Goal: Task Accomplishment & Management: Manage account settings

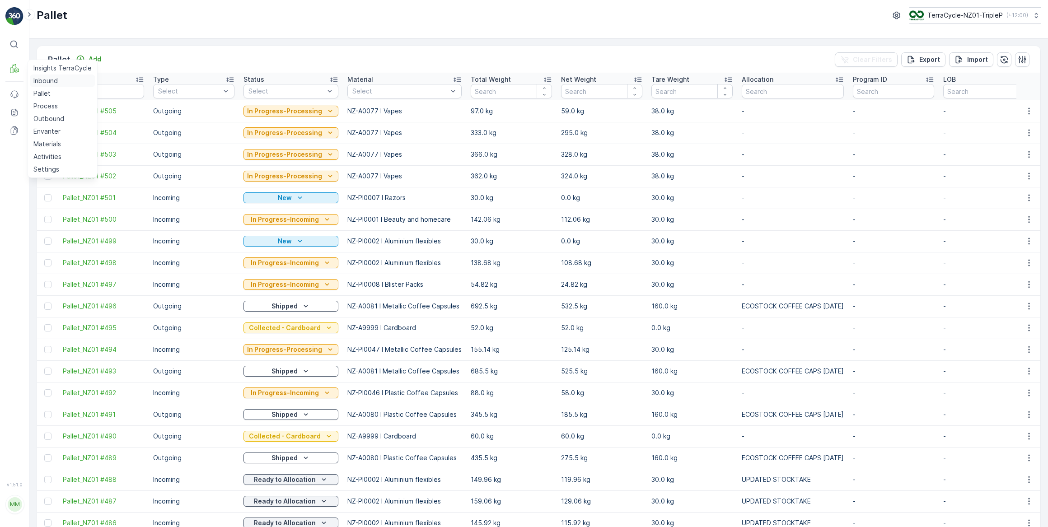
click at [41, 82] on p "Inbound" at bounding box center [45, 80] width 24 height 9
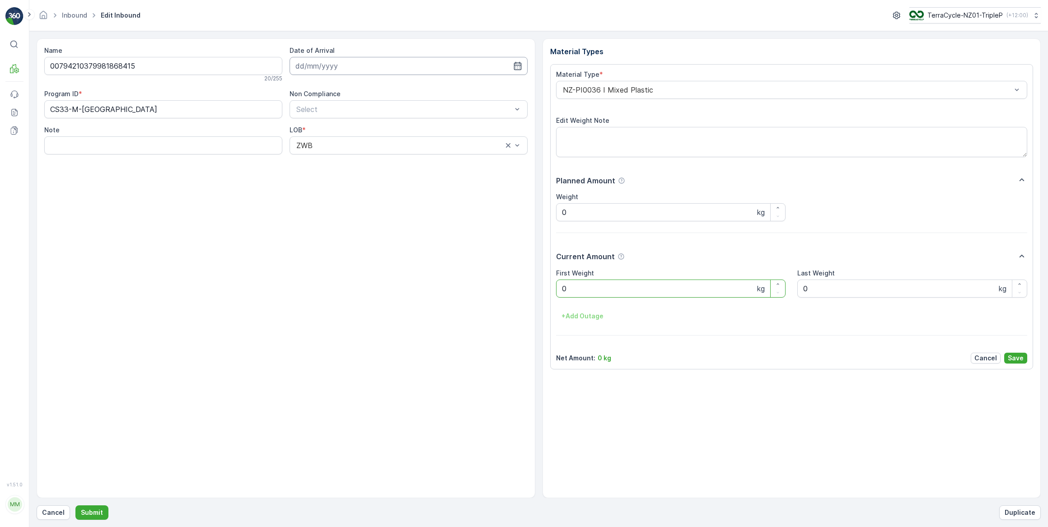
click at [335, 69] on input at bounding box center [409, 66] width 238 height 18
click at [355, 178] on div "24" at bounding box center [354, 177] width 14 height 14
type input "24.09.2025"
click at [569, 291] on Weight "0" at bounding box center [671, 289] width 230 height 18
click at [75, 506] on button "Submit" at bounding box center [91, 513] width 33 height 14
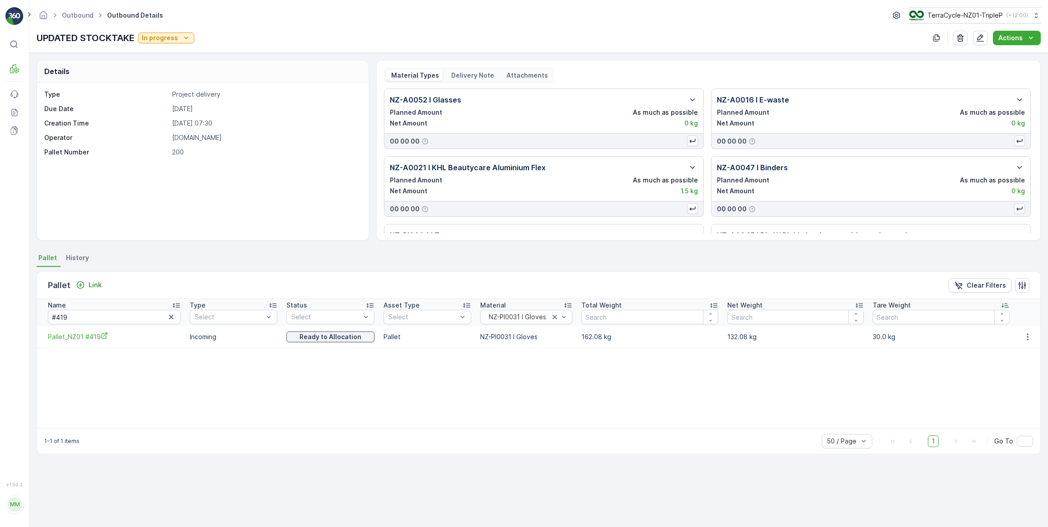
click at [167, 316] on icon "button" at bounding box center [171, 317] width 9 height 9
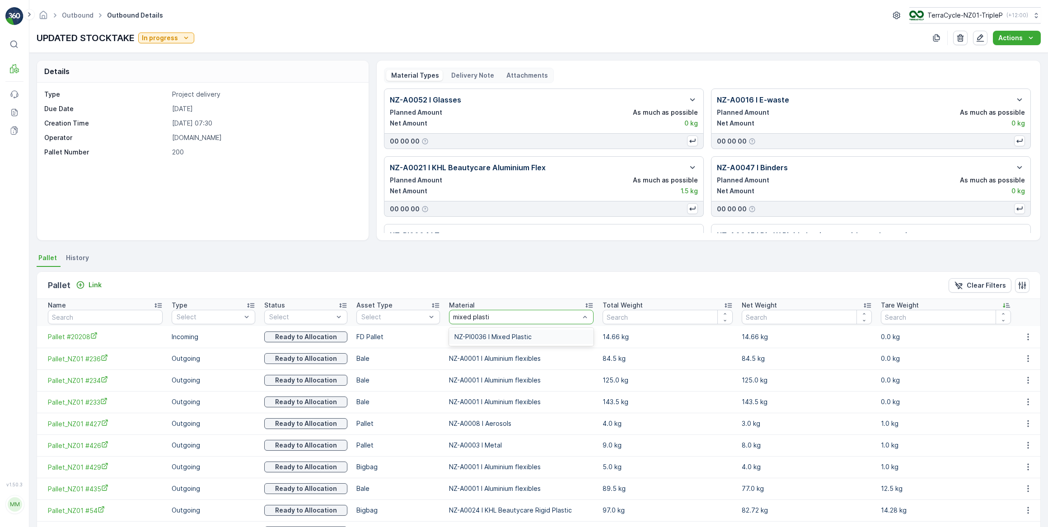
type input "mixed plastic"
click at [526, 339] on span "NZ-PI0036 I Mixed Plastic" at bounding box center [493, 336] width 77 height 7
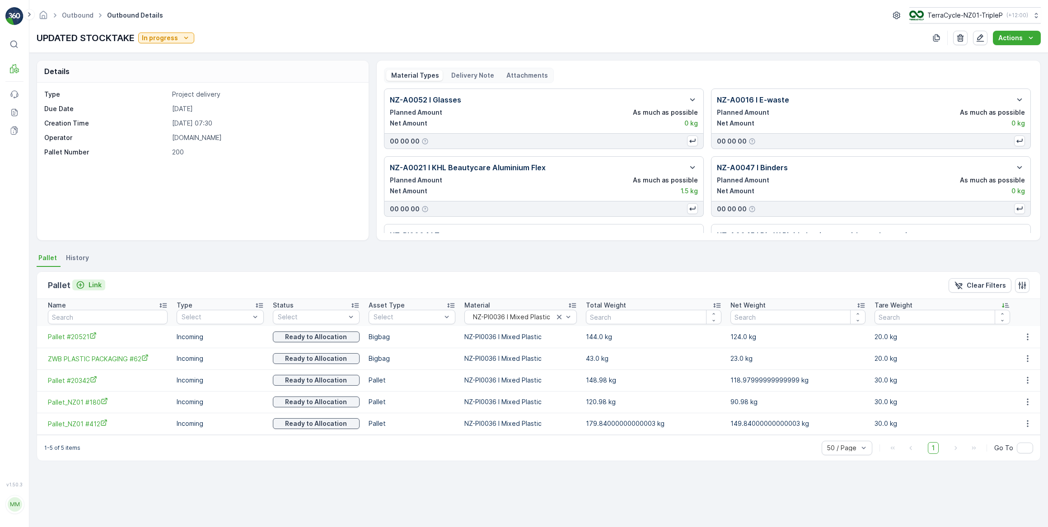
click at [95, 284] on p "Link" at bounding box center [95, 285] width 13 height 9
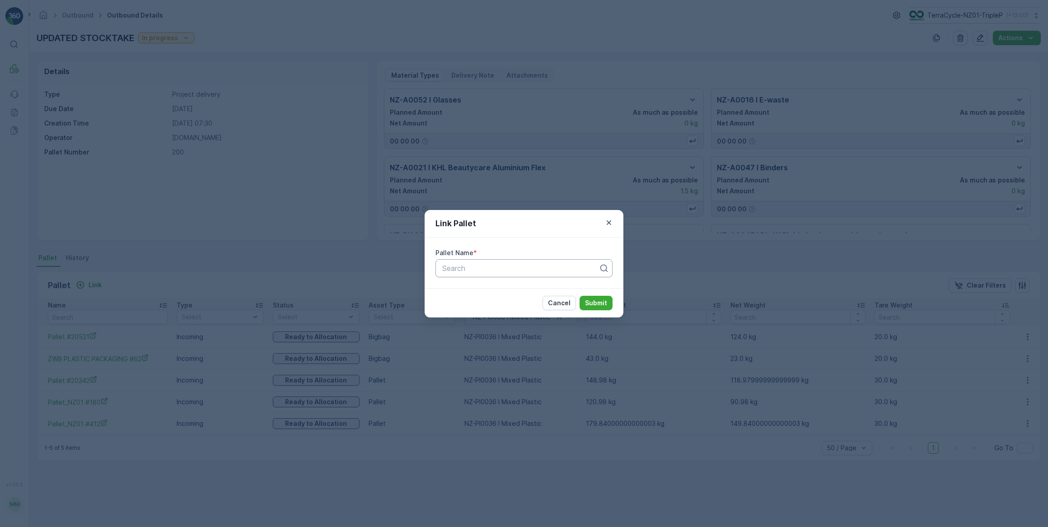
click at [444, 269] on div at bounding box center [520, 268] width 158 height 8
type input "4"
type input "#412"
click at [559, 303] on p "Cancel" at bounding box center [559, 303] width 23 height 9
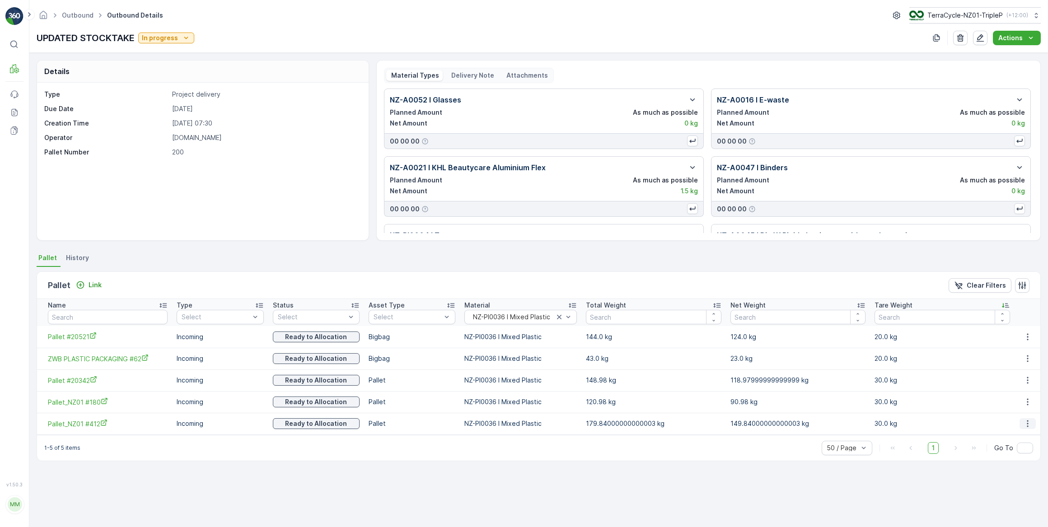
click at [1026, 425] on icon "button" at bounding box center [1027, 423] width 9 height 9
click at [1014, 453] on span "Unlink Pallet" at bounding box center [1010, 453] width 37 height 9
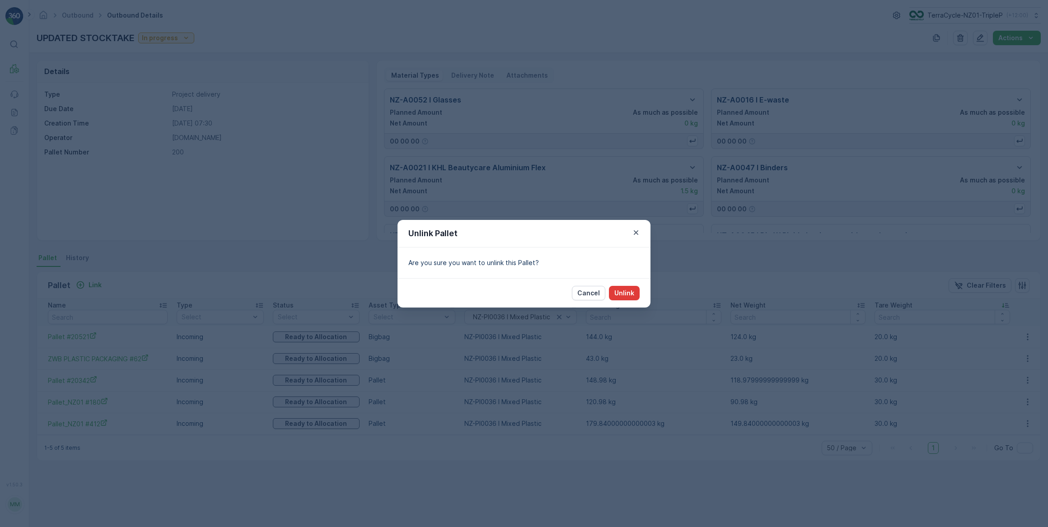
click at [633, 294] on p "Unlink" at bounding box center [624, 293] width 20 height 9
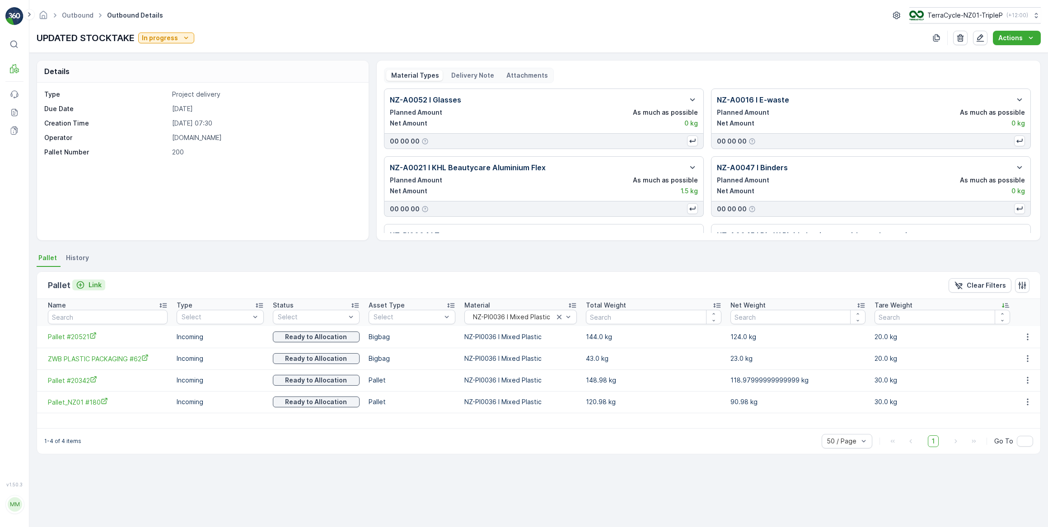
click at [98, 285] on p "Link" at bounding box center [95, 285] width 13 height 9
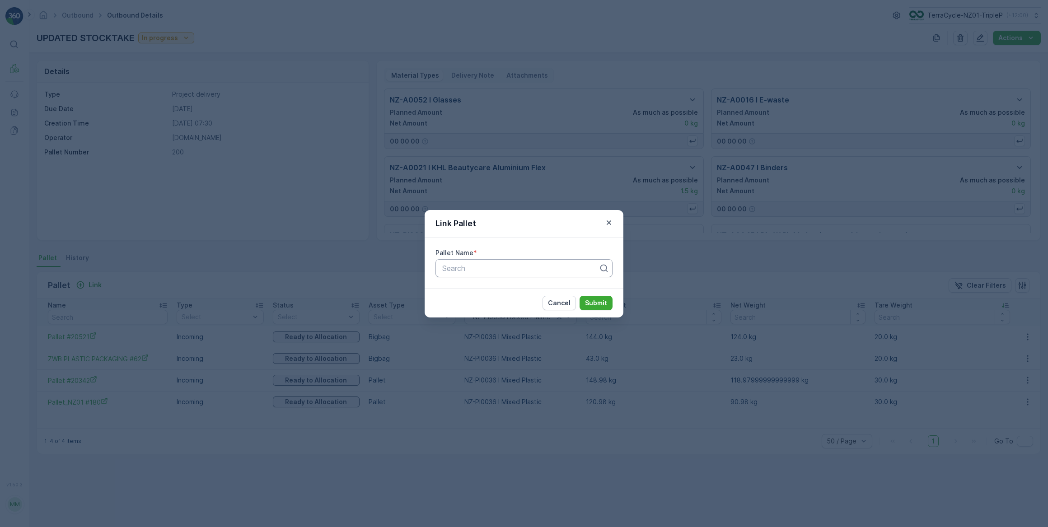
click at [456, 267] on div at bounding box center [520, 268] width 158 height 8
type input "412"
click at [492, 289] on span "Pallet_NZ01 #412" at bounding box center [470, 290] width 58 height 8
click at [602, 304] on p "Submit" at bounding box center [596, 303] width 22 height 9
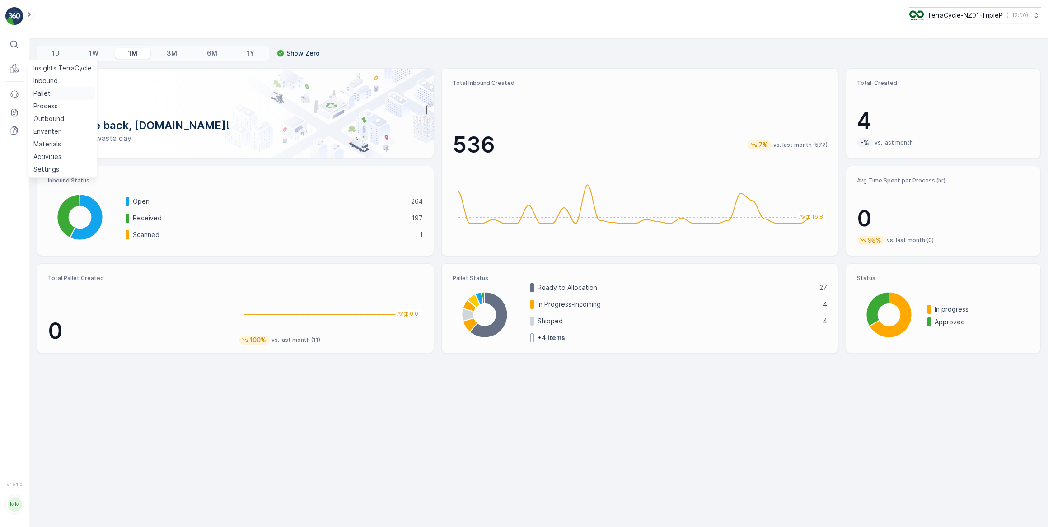
click at [38, 93] on p "Pallet" at bounding box center [41, 93] width 17 height 9
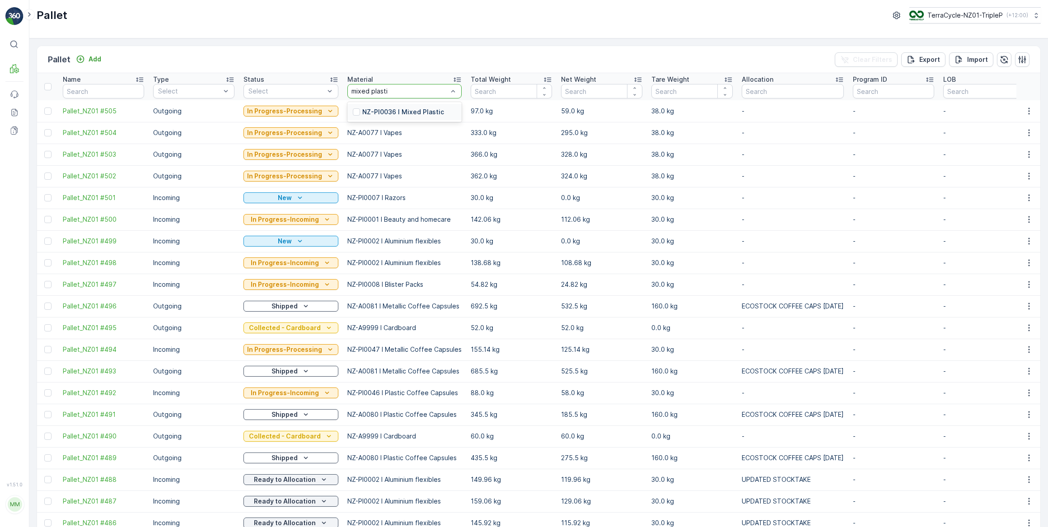
type input "mixed plastic"
click at [422, 111] on p "NZ-PI0036 I Mixed Plastic" at bounding box center [403, 112] width 82 height 9
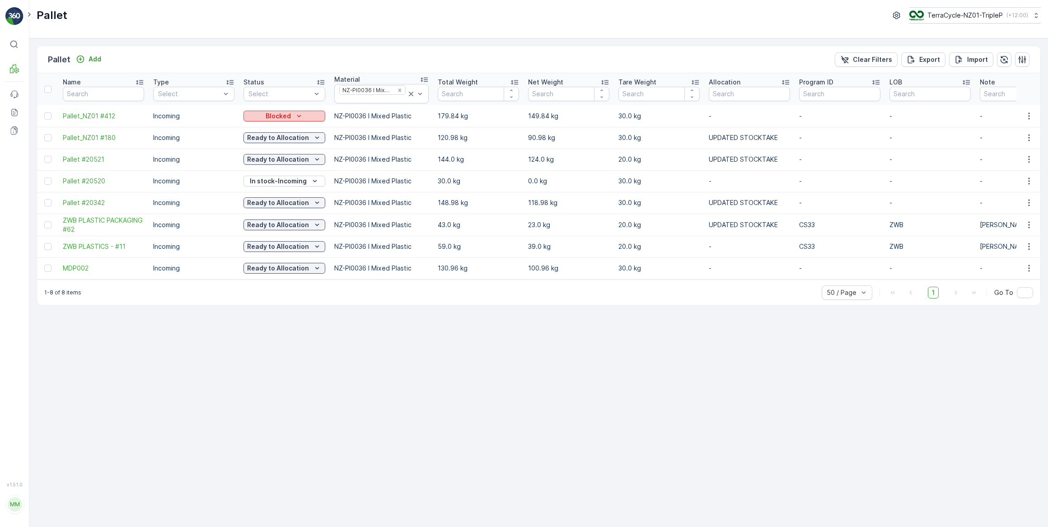
click at [267, 117] on p "Blocked" at bounding box center [278, 116] width 25 height 9
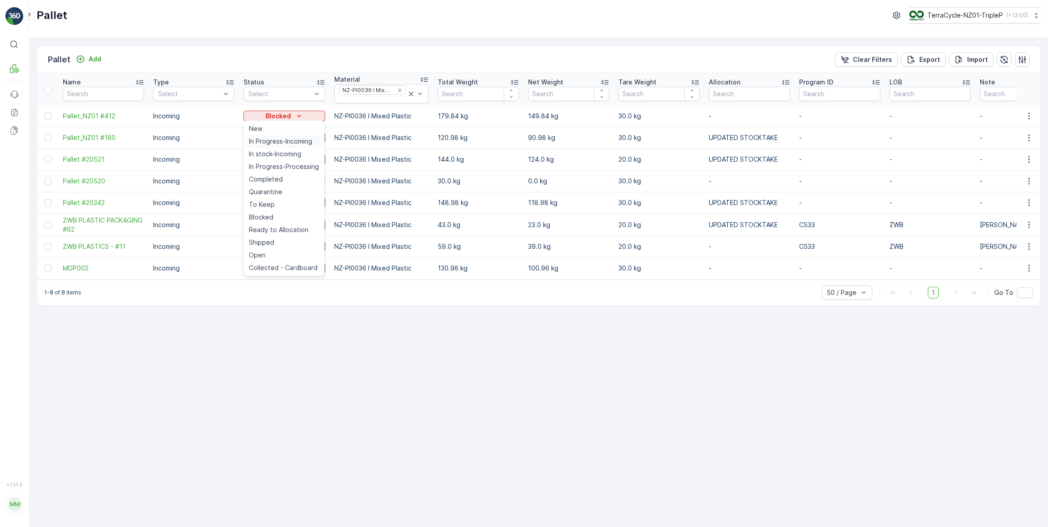
click at [282, 142] on span "In Progress-Incoming" at bounding box center [280, 141] width 63 height 9
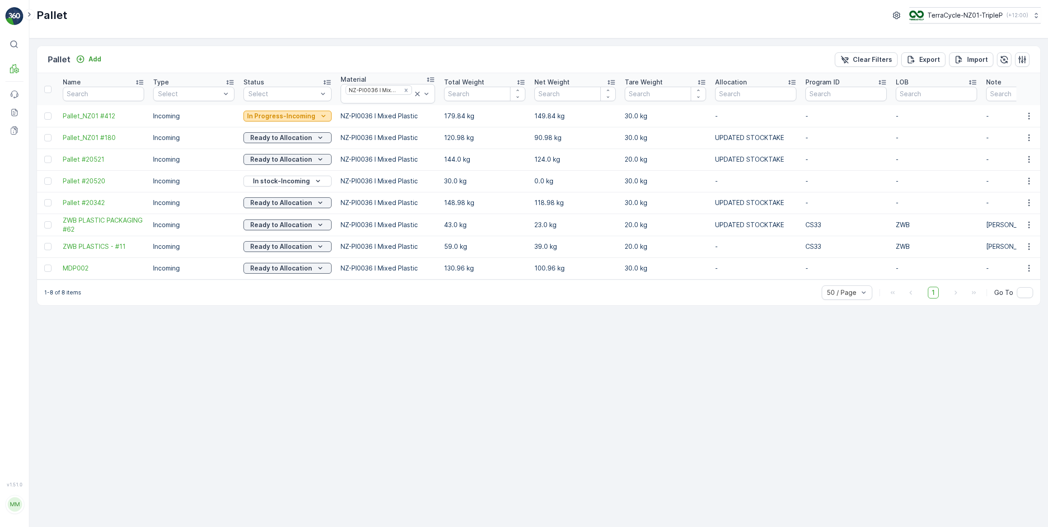
click at [291, 116] on p "In Progress-Incoming" at bounding box center [281, 116] width 68 height 9
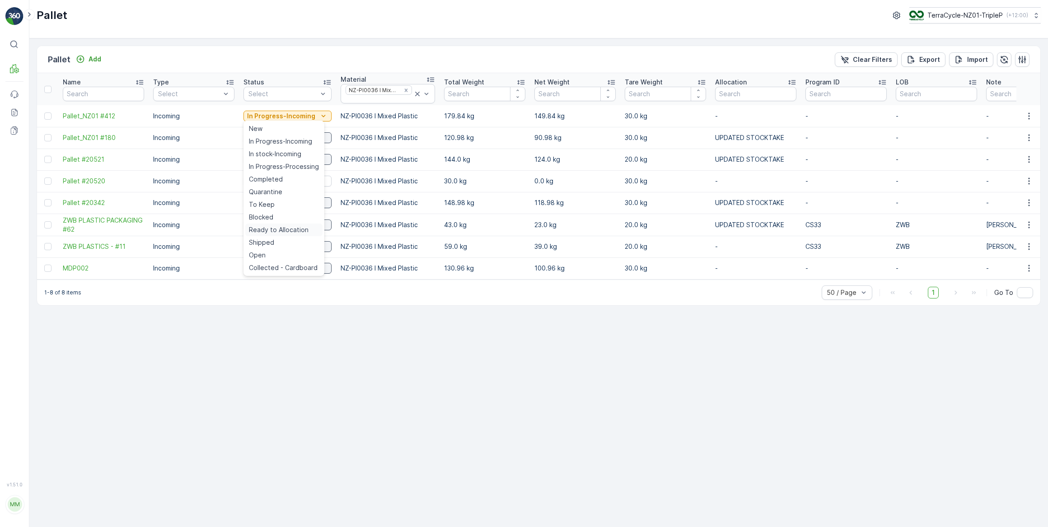
click at [284, 234] on span "Ready to Allocation" at bounding box center [279, 229] width 60 height 9
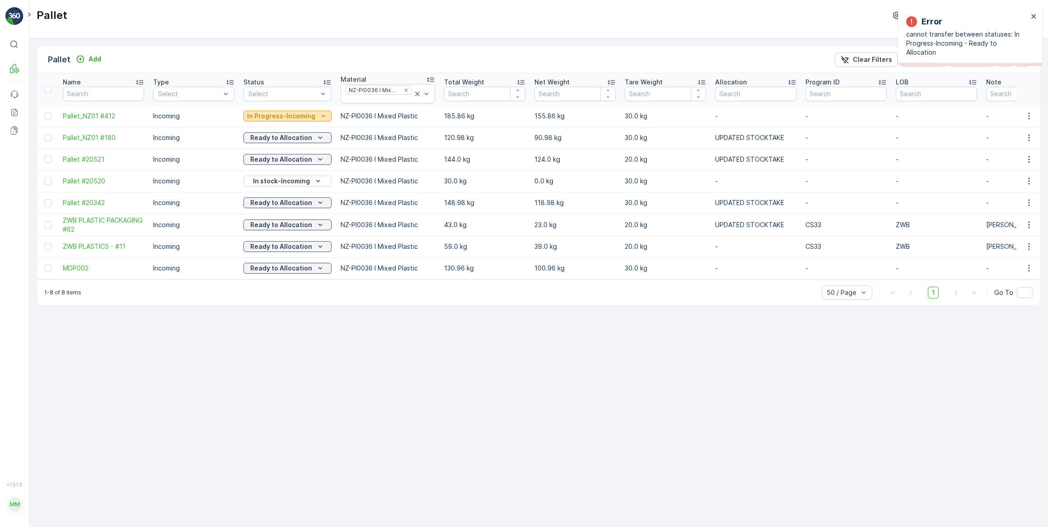
click at [302, 115] on p "In Progress-Incoming" at bounding box center [281, 116] width 68 height 9
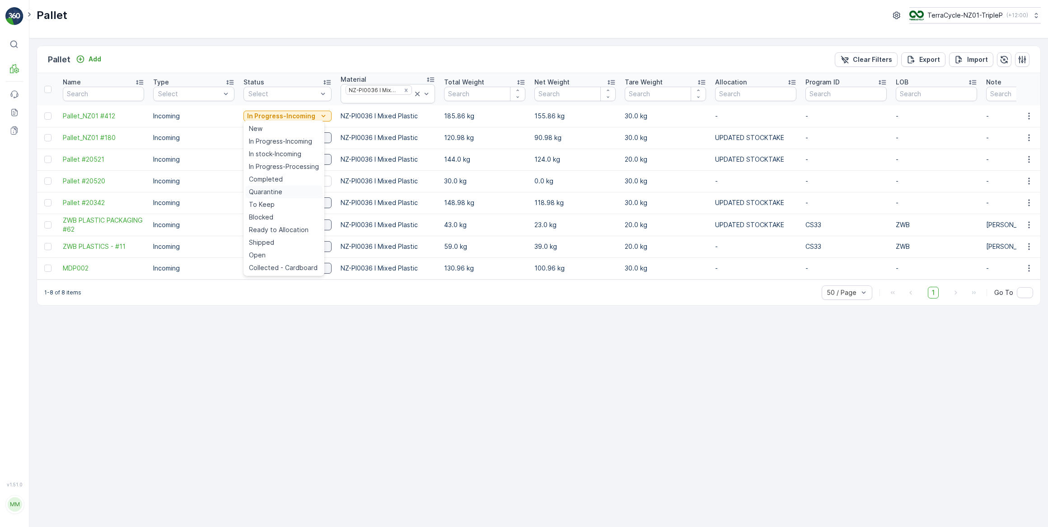
click at [273, 194] on span "Quarantine" at bounding box center [265, 192] width 33 height 9
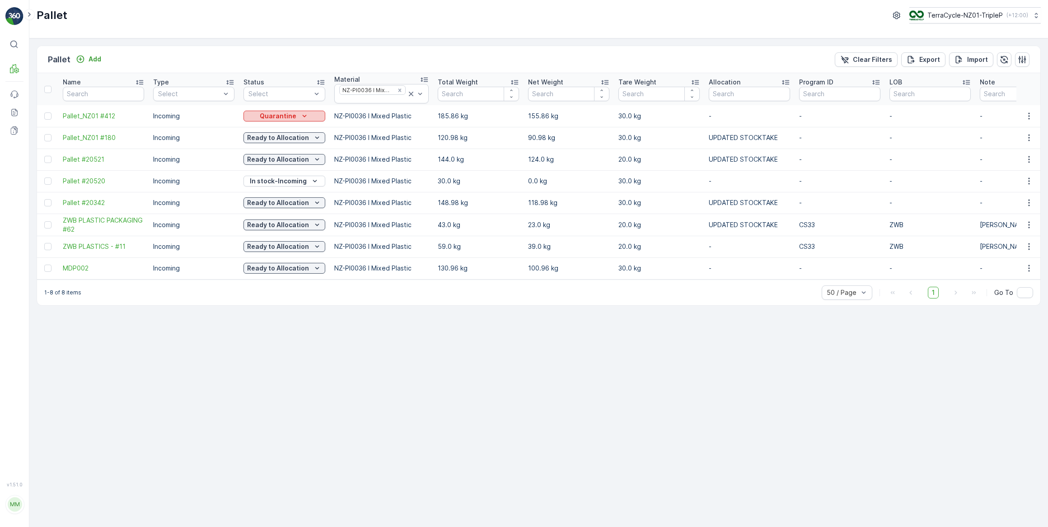
click at [308, 116] on div "Quarantine" at bounding box center [284, 116] width 75 height 9
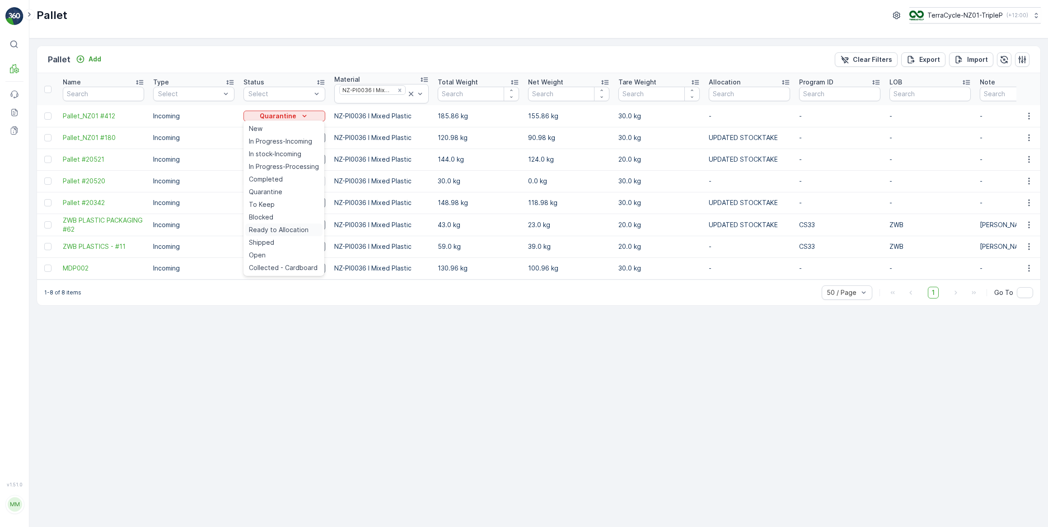
click at [280, 231] on span "Ready to Allocation" at bounding box center [279, 229] width 60 height 9
